Goal: Information Seeking & Learning: Find specific fact

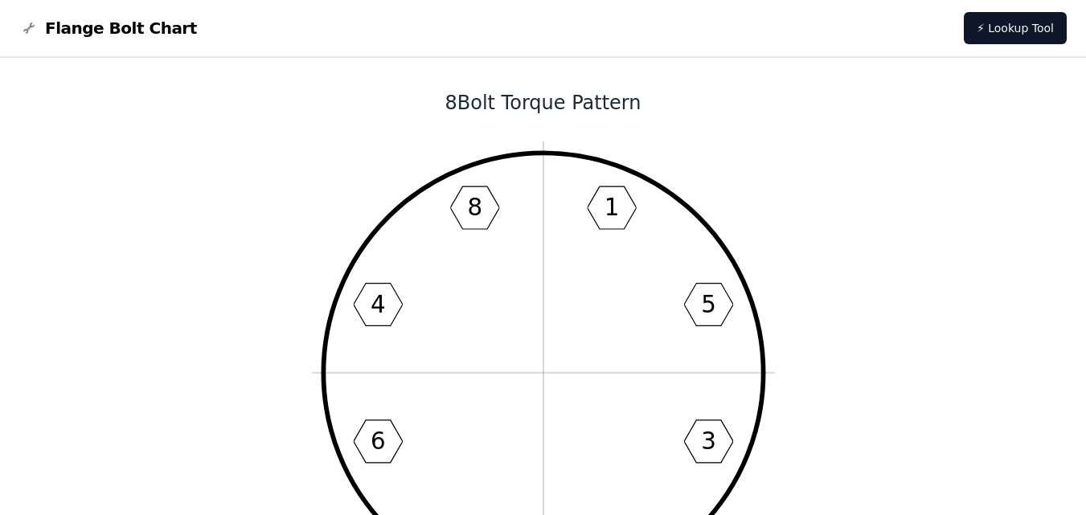
drag, startPoint x: 272, startPoint y: 2, endPoint x: 228, endPoint y: 89, distance: 97.8
click at [229, 98] on h1 "8 Bolt Torque Pattern" at bounding box center [543, 103] width 863 height 26
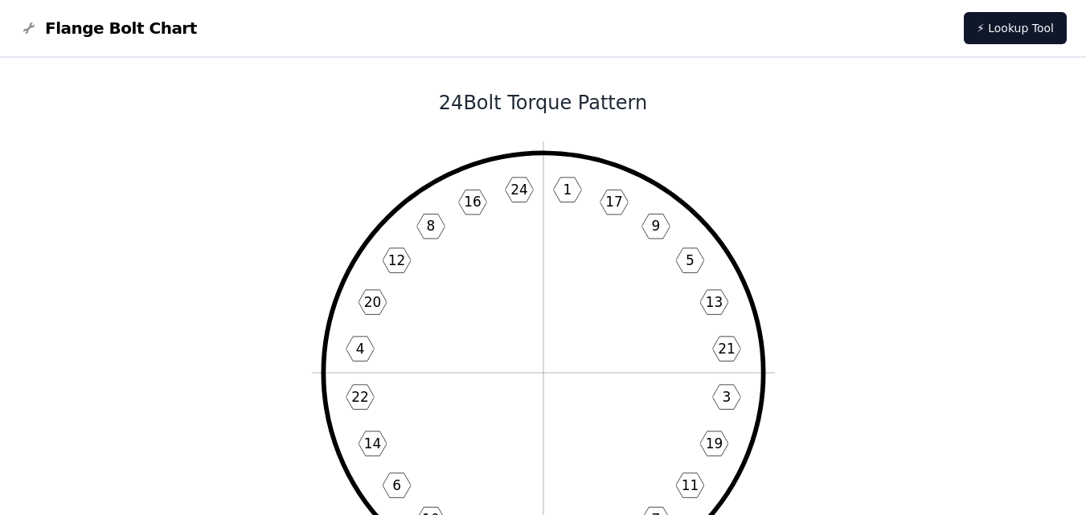
scroll to position [80, 0]
